Goal: Book appointment/travel/reservation

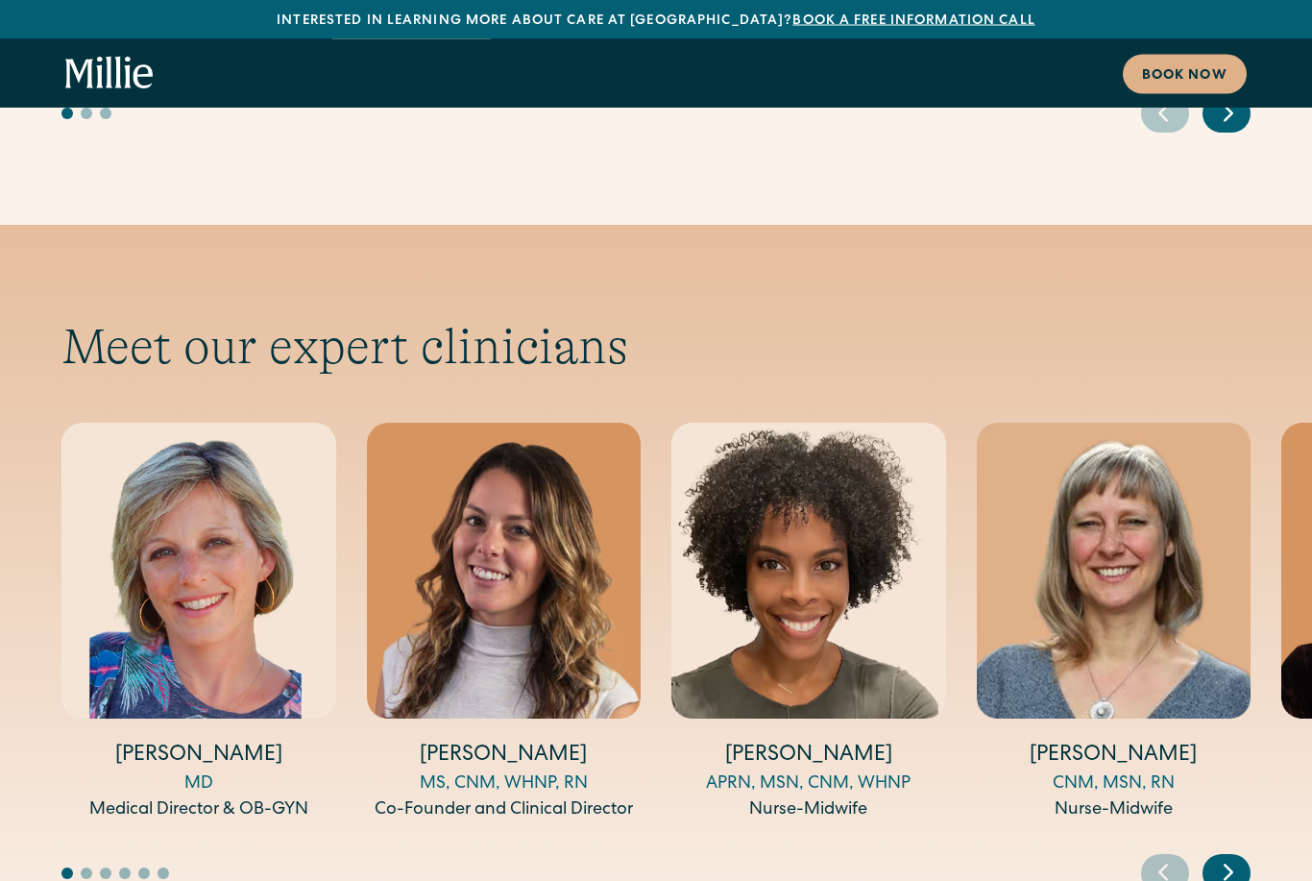
scroll to position [6129, 0]
click at [219, 560] on img "1 / 14" at bounding box center [198, 570] width 275 height 295
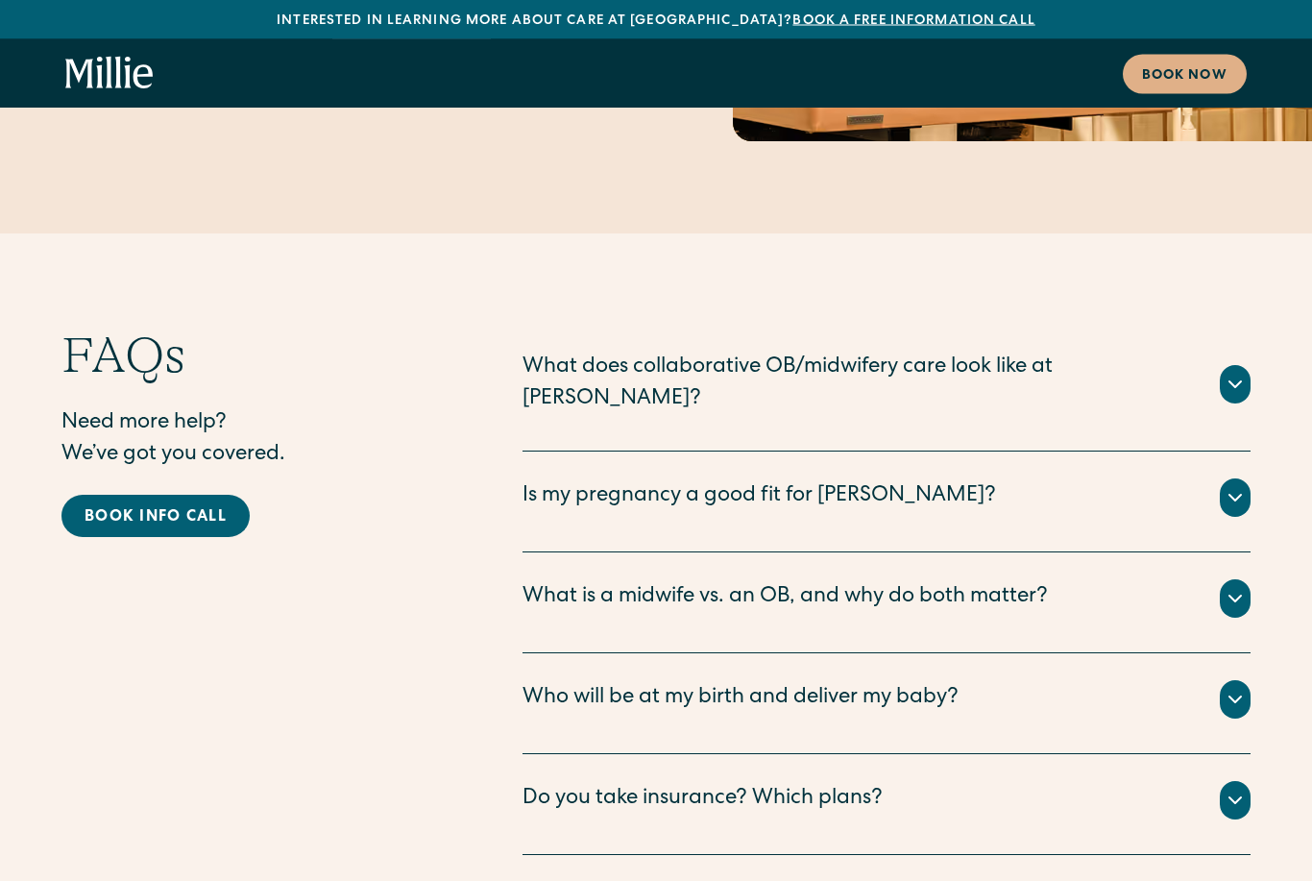
scroll to position [9357, 0]
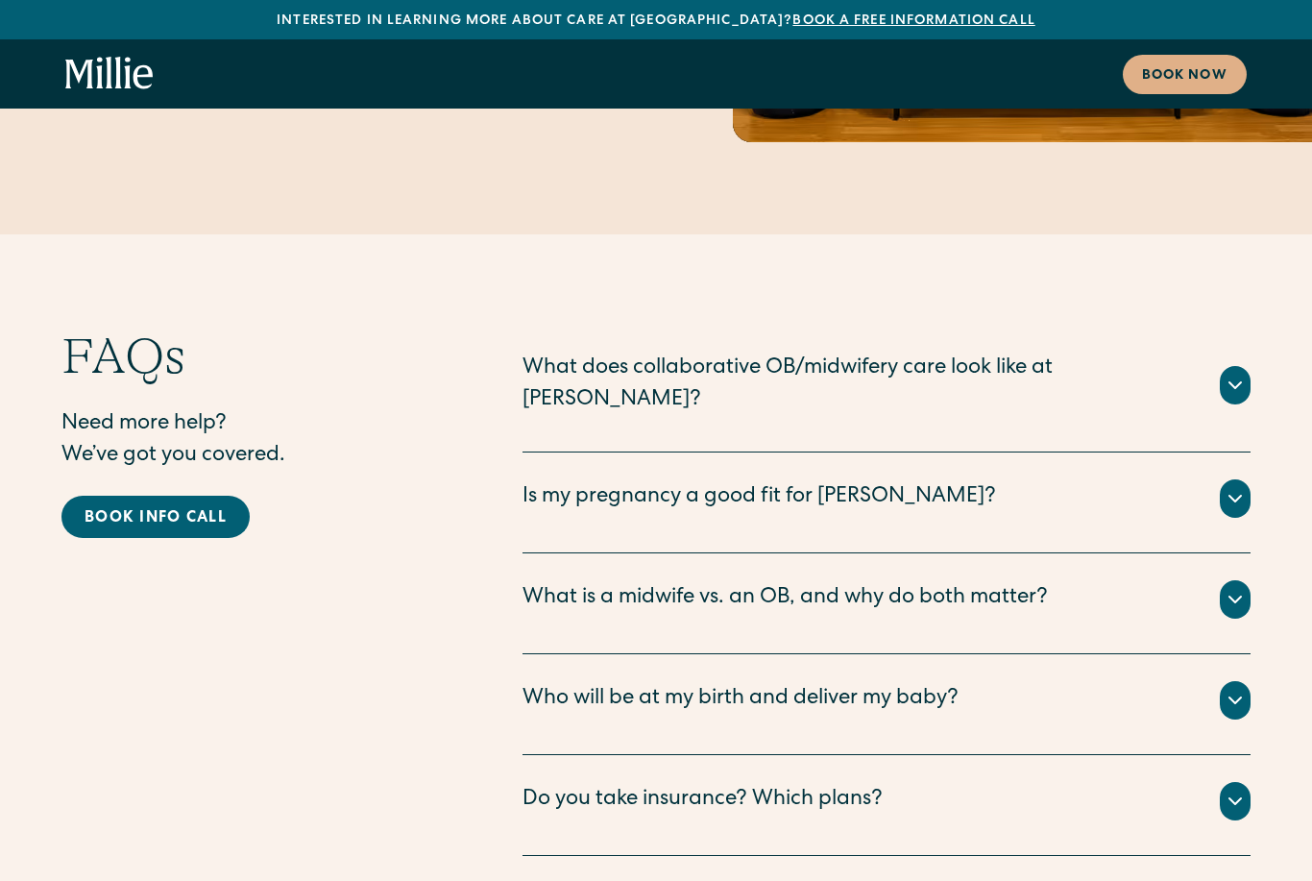
click at [1231, 689] on icon at bounding box center [1235, 700] width 23 height 23
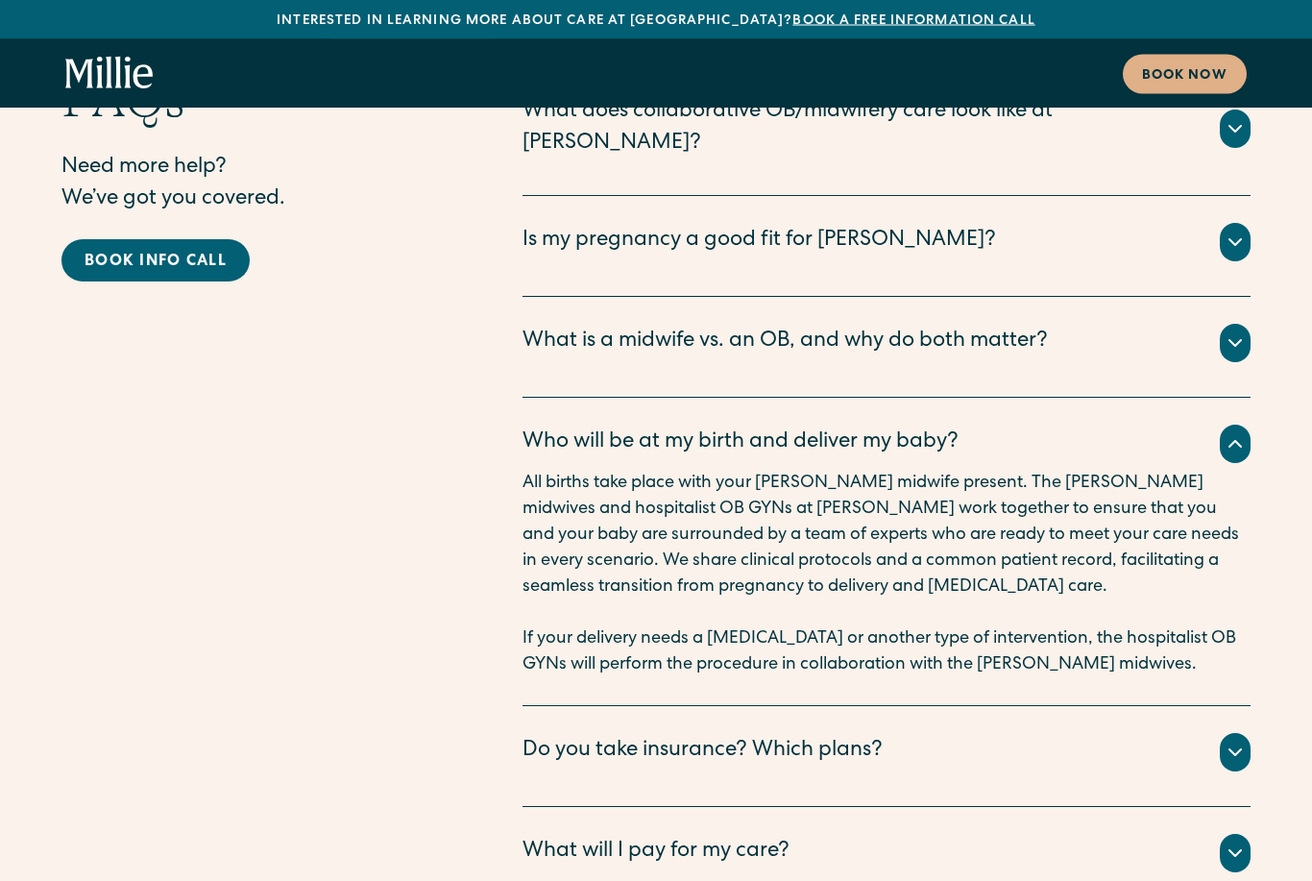
scroll to position [9620, 0]
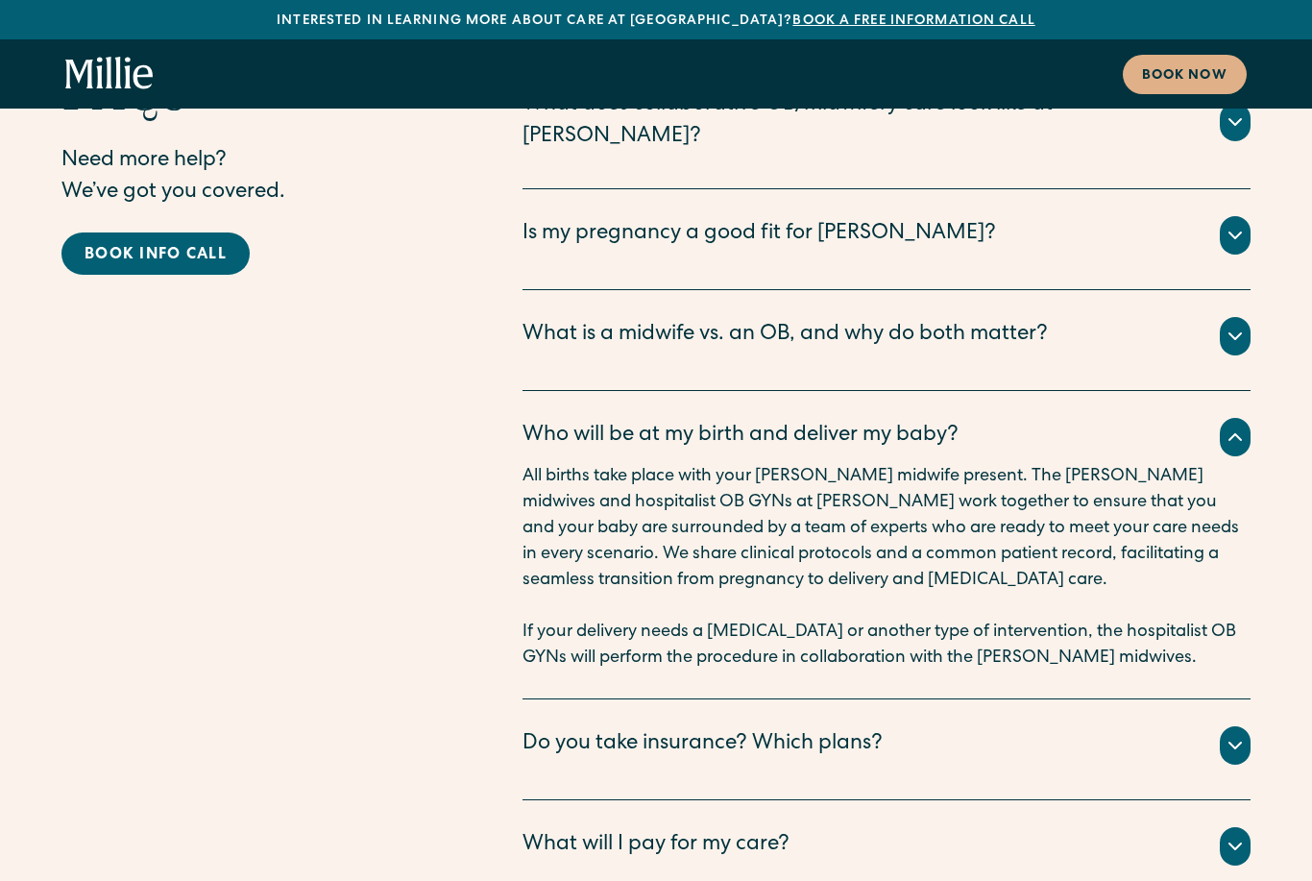
click at [1227, 734] on icon at bounding box center [1235, 745] width 23 height 23
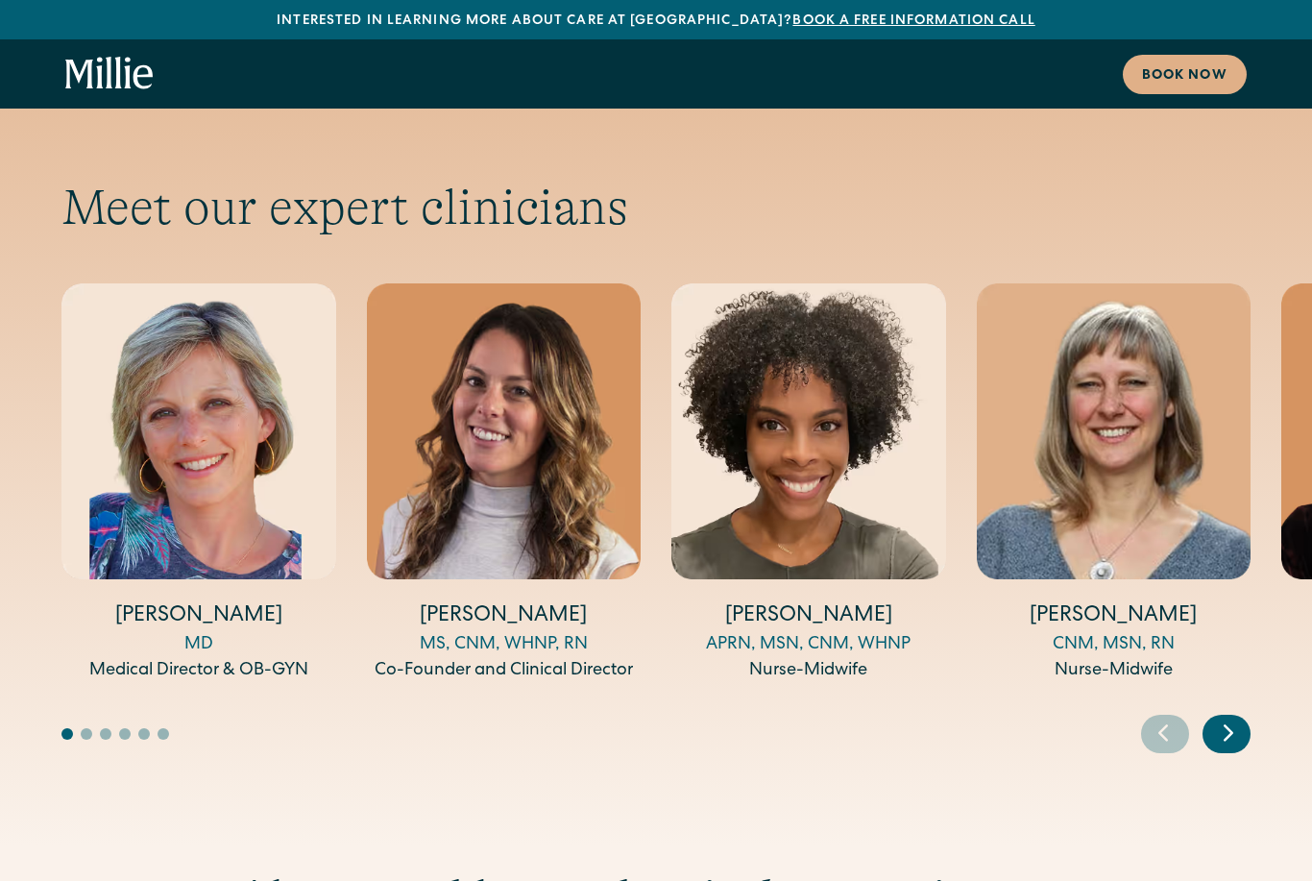
scroll to position [6100, 0]
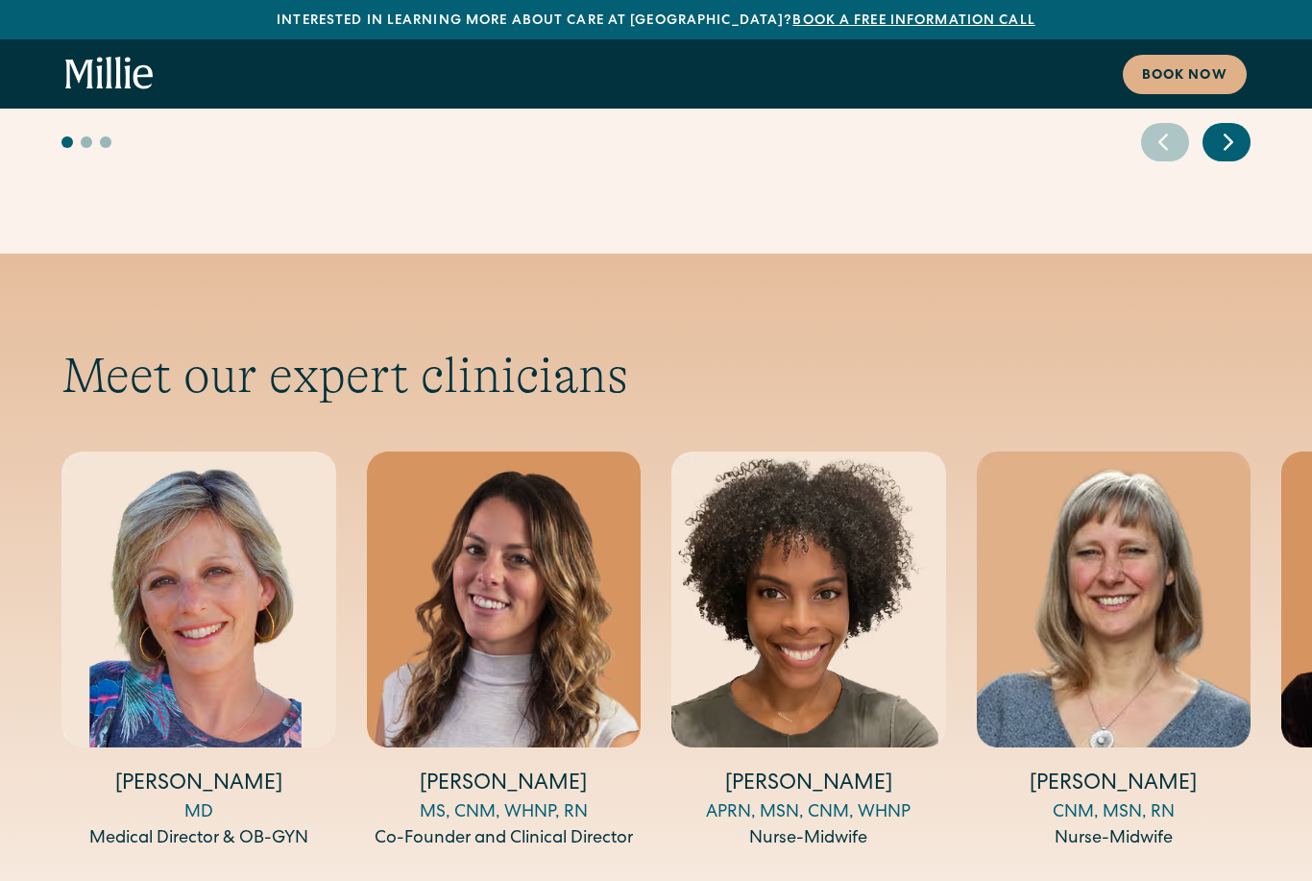
click at [1193, 75] on div "Book now" at bounding box center [1184, 76] width 85 height 20
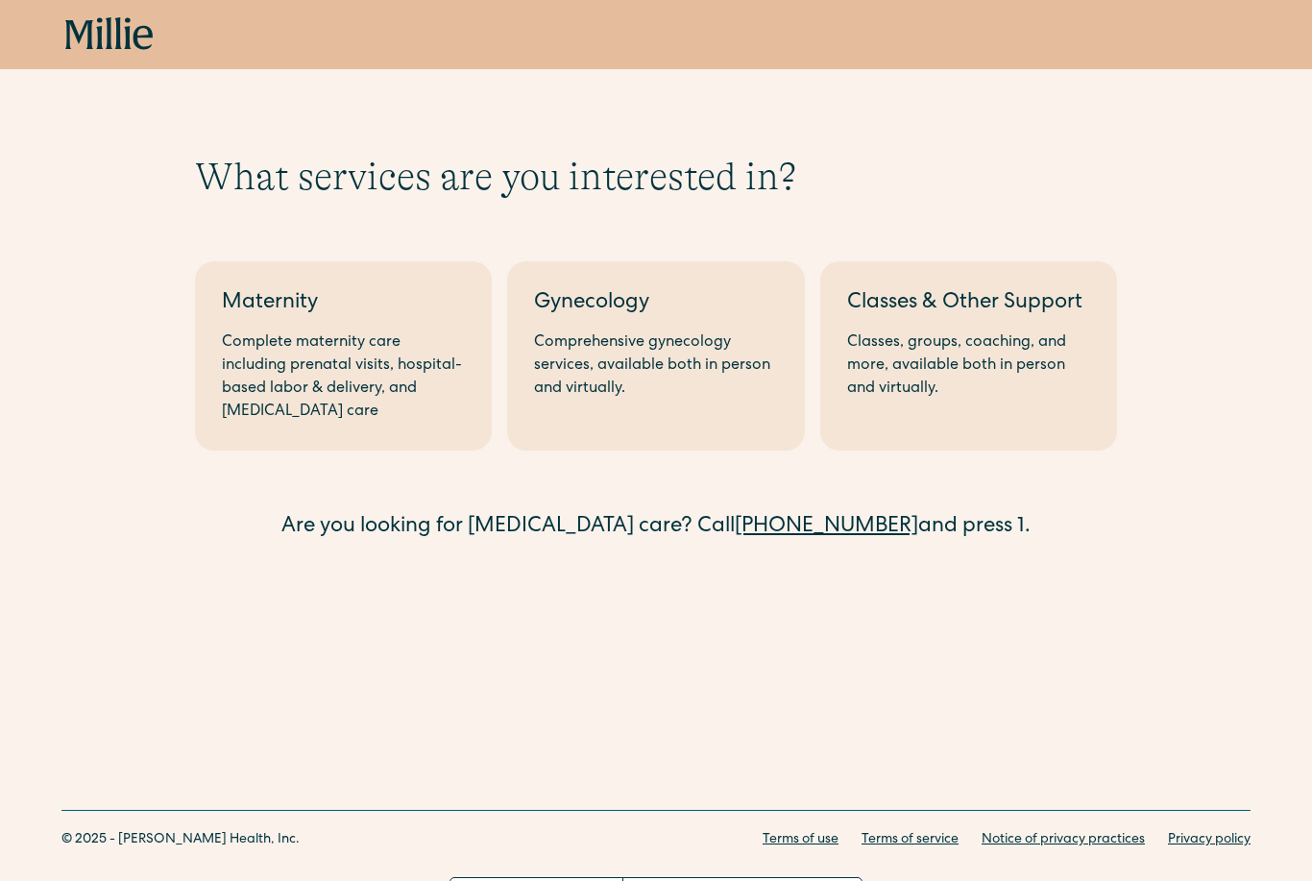
click at [675, 338] on div "Comprehensive gynecology services, available both in person and virtually." at bounding box center [655, 365] width 243 height 69
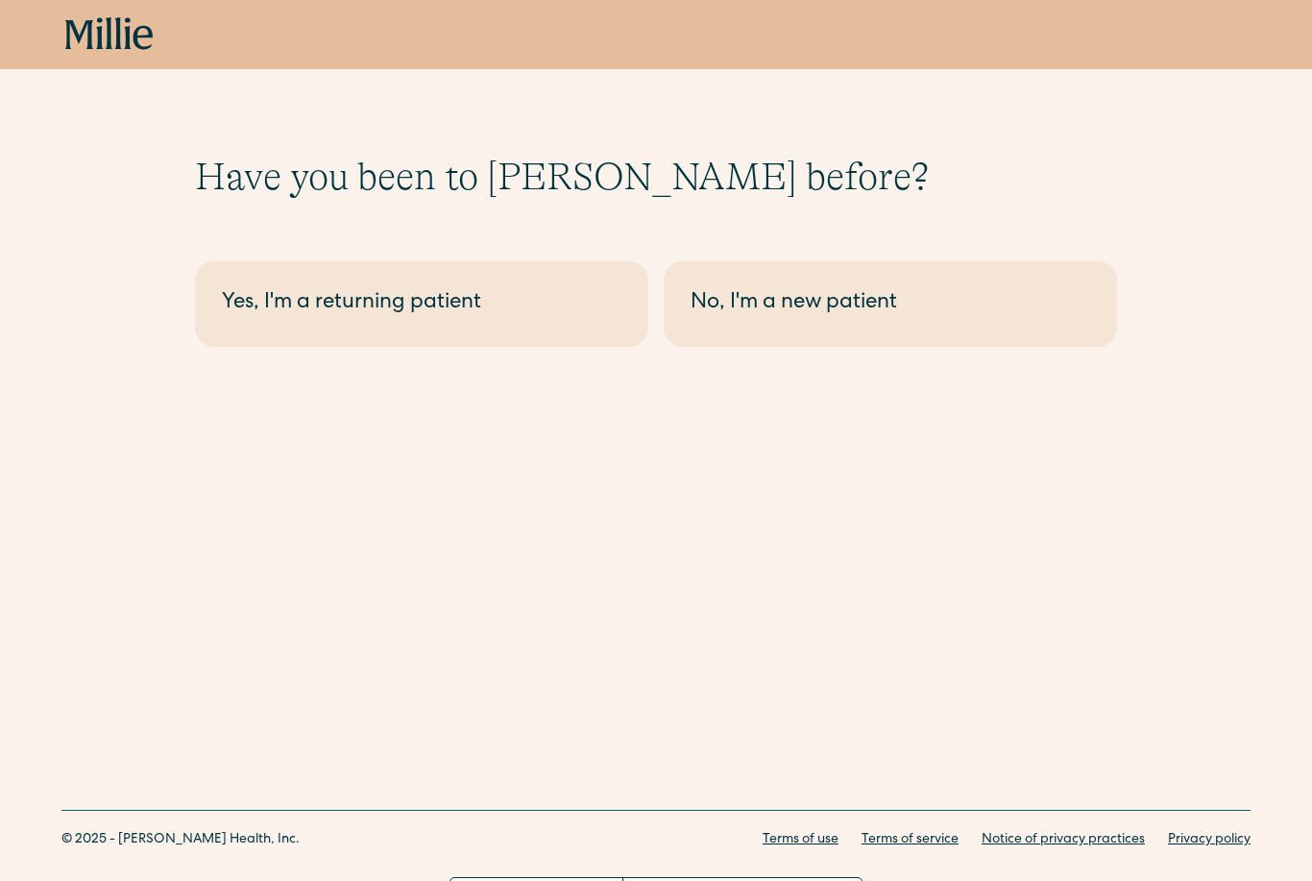
click at [851, 301] on div "No, I'm a new patient" at bounding box center [891, 304] width 400 height 32
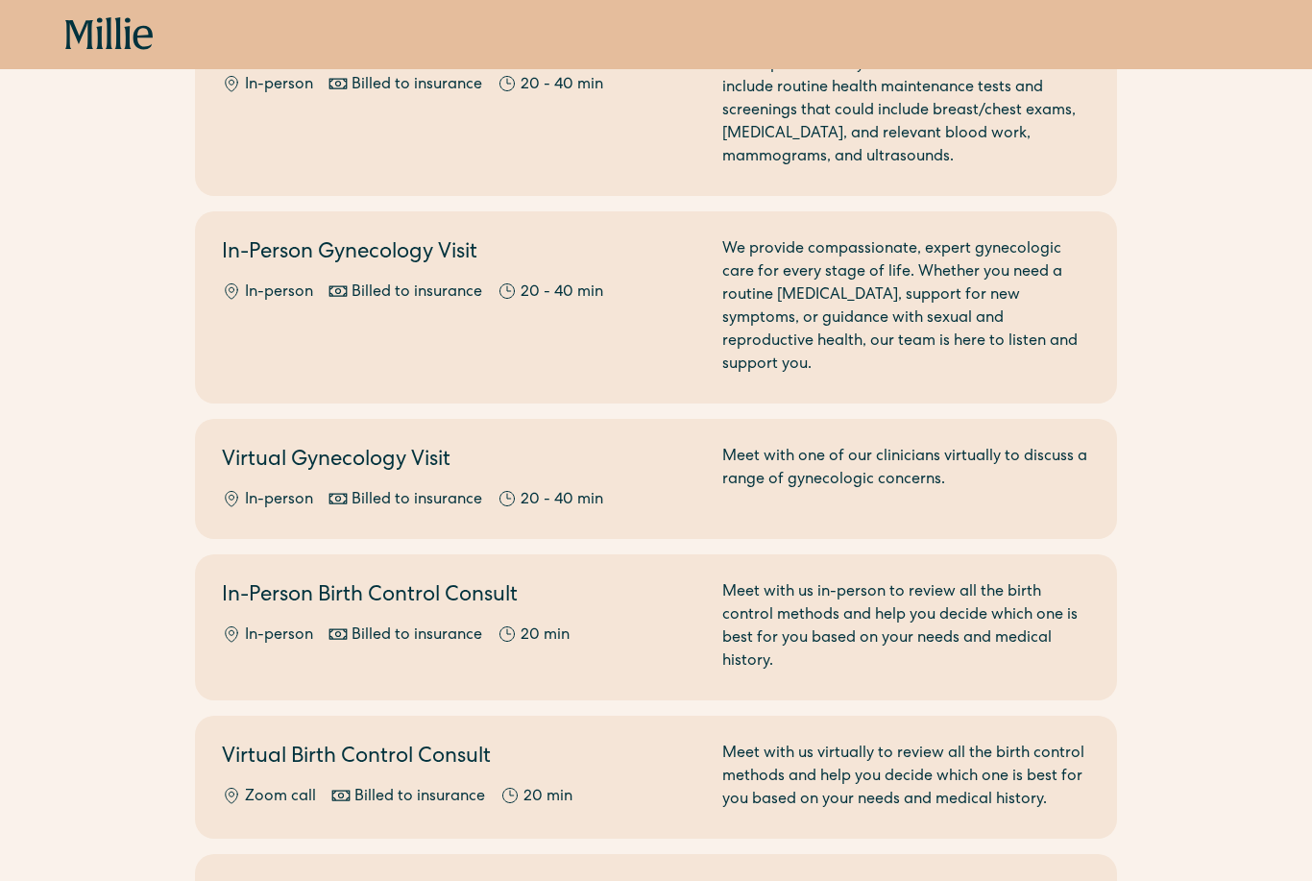
scroll to position [264, 0]
click at [1045, 447] on div "Meet with one of our clinicians virtually to discuss a range of gynecologic con…" at bounding box center [906, 480] width 368 height 66
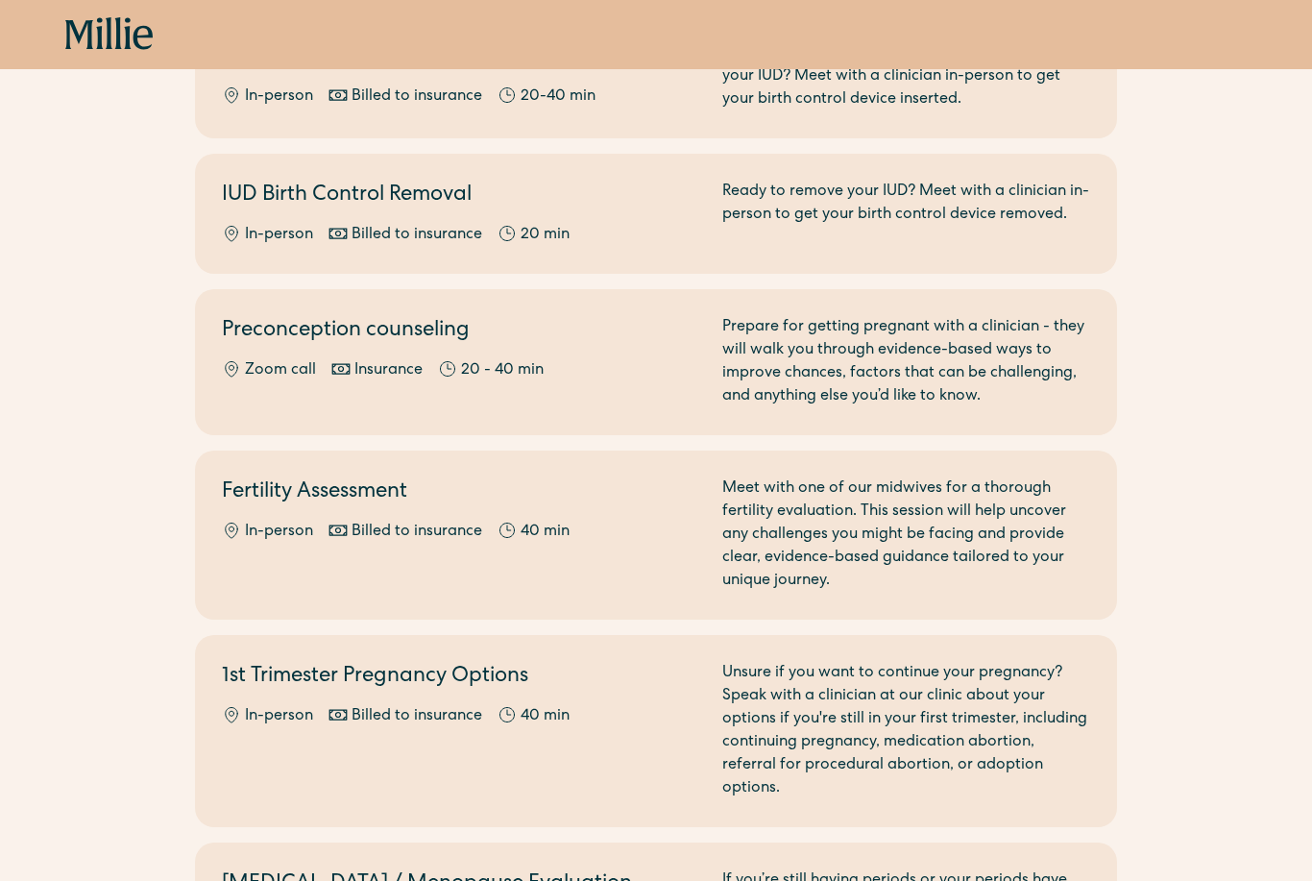
scroll to position [1103, 0]
click at [919, 513] on div "Meet with one of our midwives for a thorough fertility evaluation. This session…" at bounding box center [906, 535] width 368 height 115
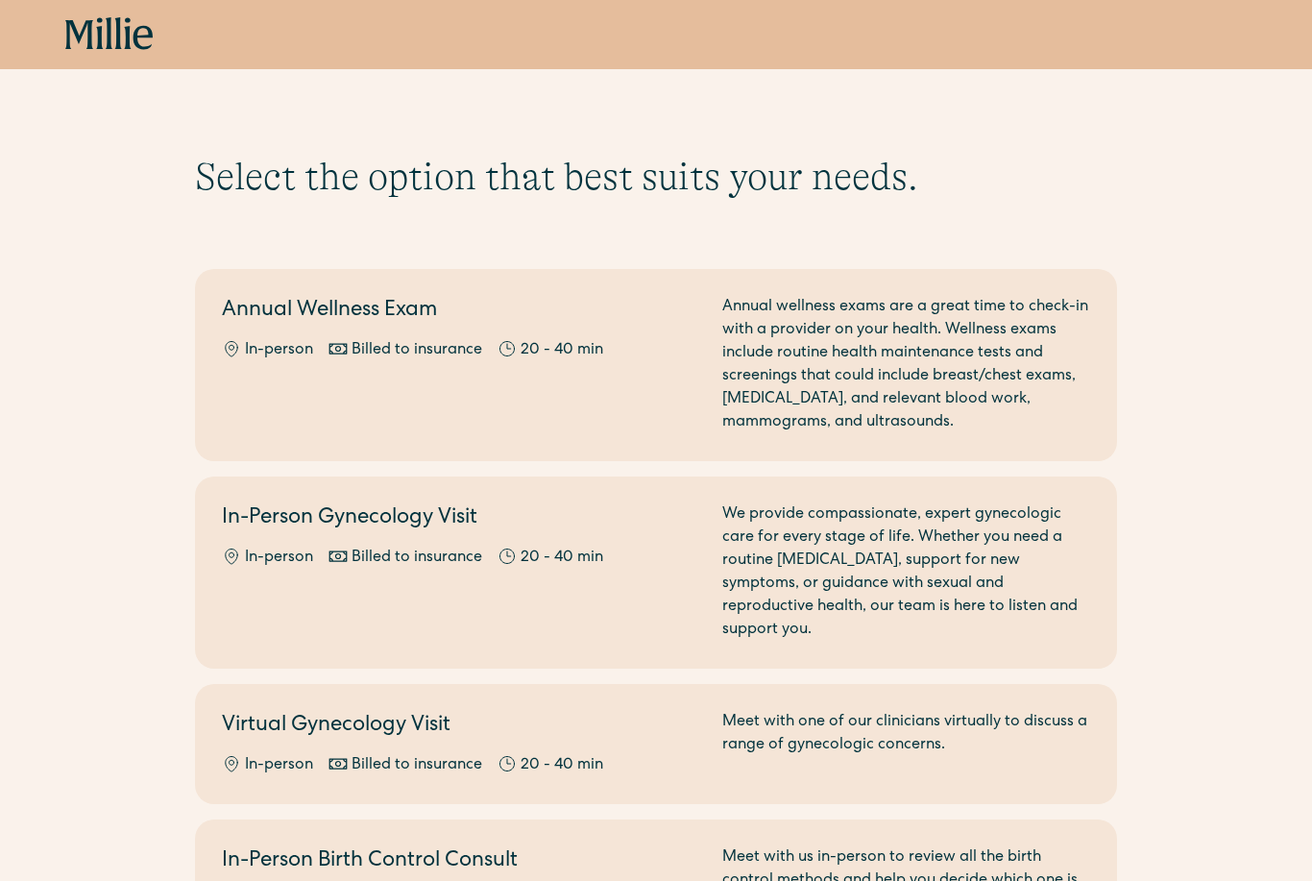
scroll to position [1165, 0]
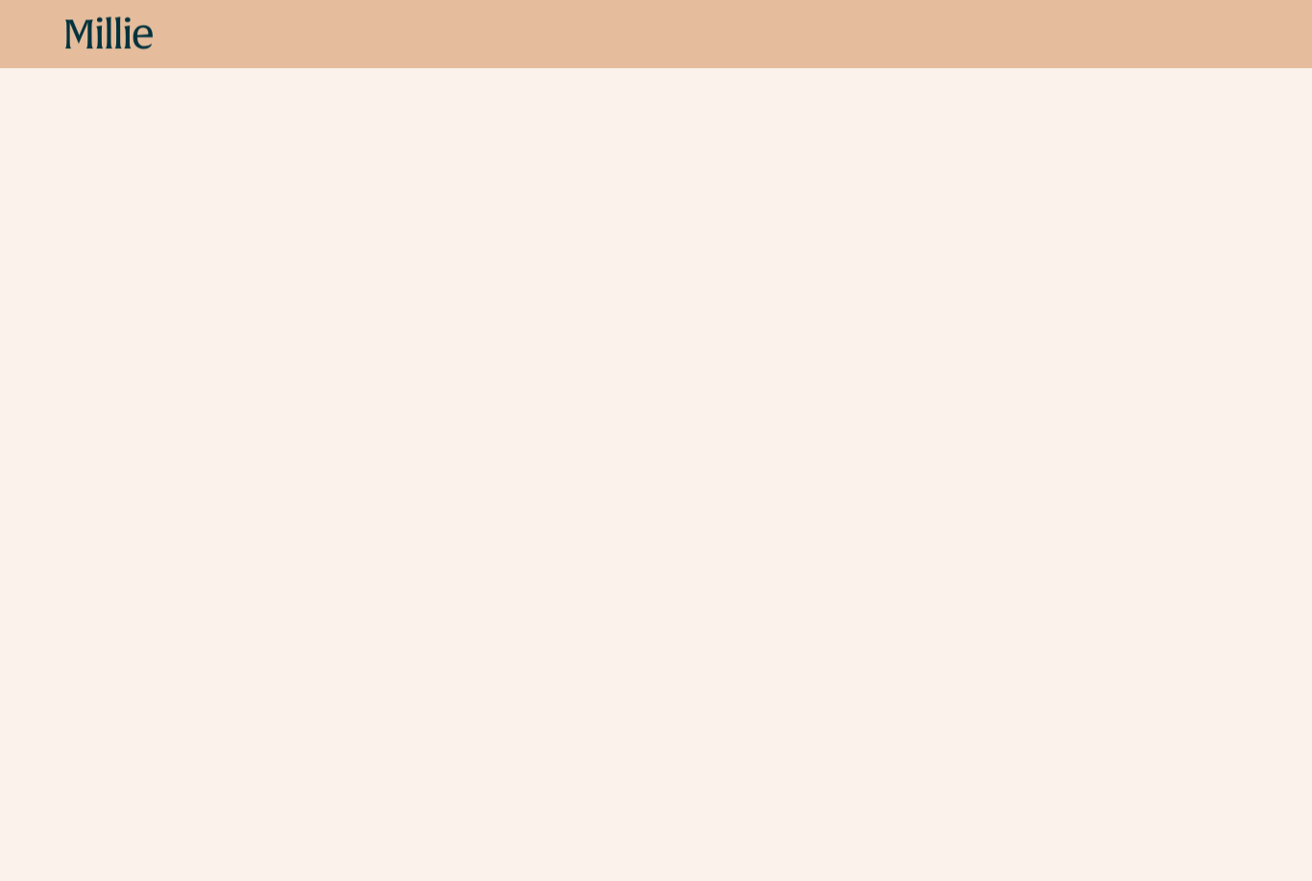
scroll to position [321, 0]
